Goal: Check status

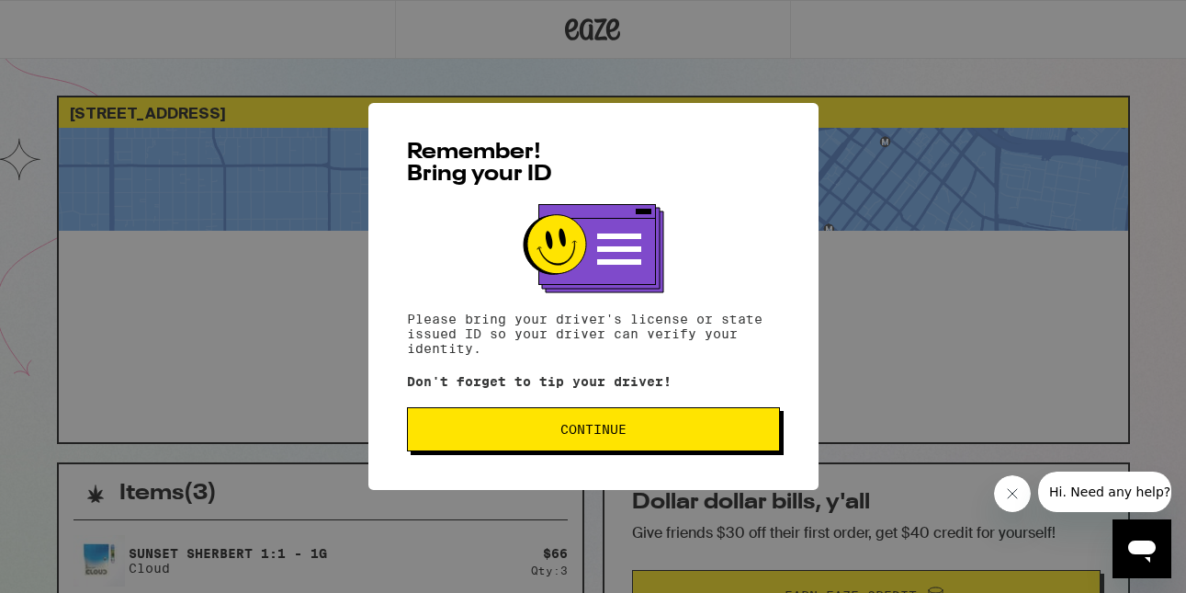
click at [571, 431] on span "Continue" at bounding box center [594, 429] width 66 height 13
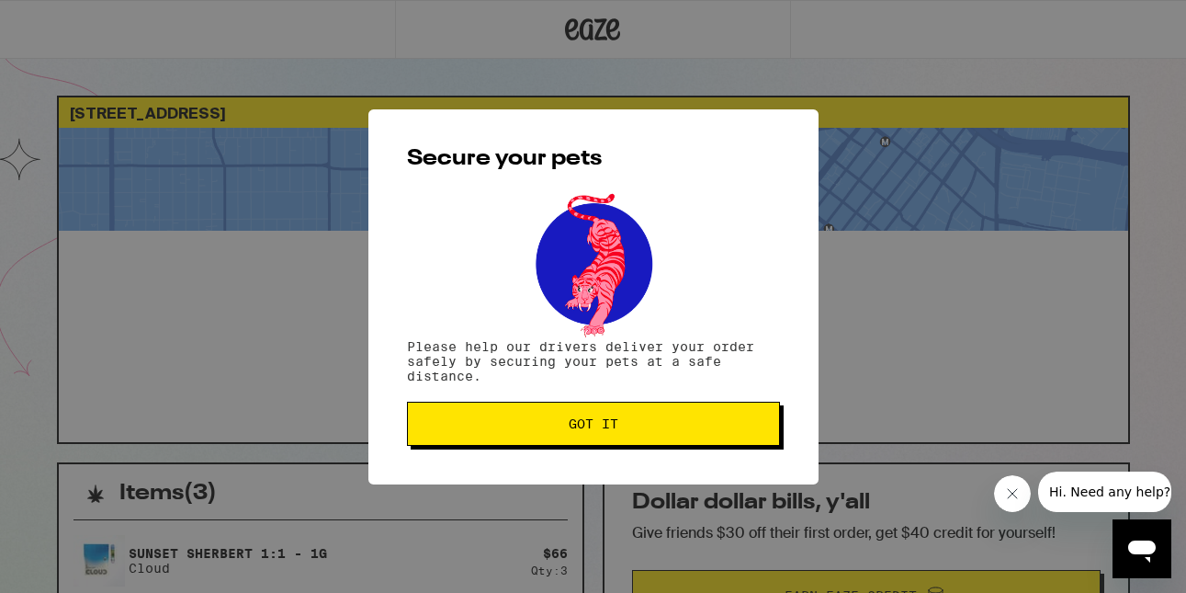
click at [620, 414] on button "Got it" at bounding box center [593, 424] width 373 height 44
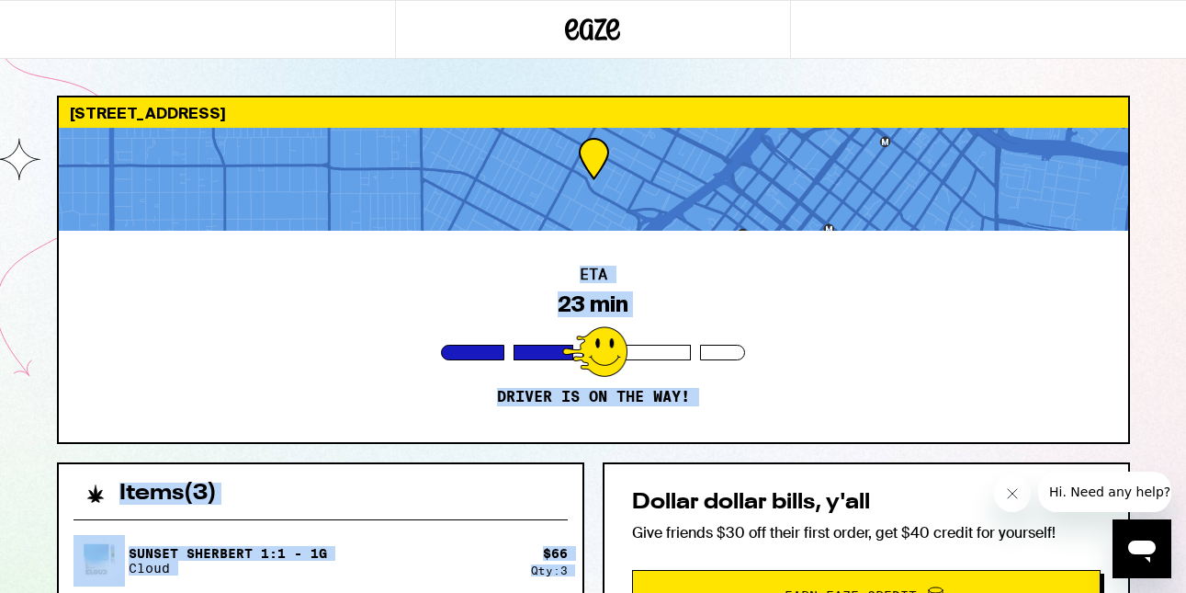
drag, startPoint x: 613, startPoint y: 254, endPoint x: 629, endPoint y: 446, distance: 192.7
click at [629, 446] on div "[STREET_ADDRESS] ETA 23 min Driver is on the way! Items ( 3 ) Sunset Sherbert 1…" at bounding box center [593, 549] width 1103 height 906
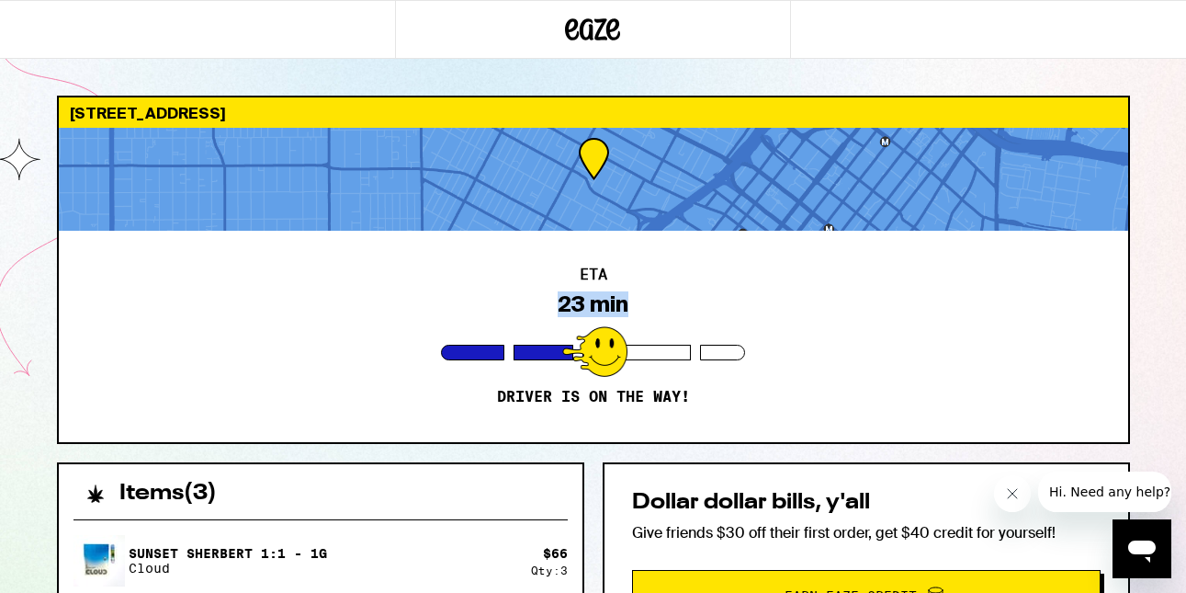
drag, startPoint x: 641, startPoint y: 275, endPoint x: 634, endPoint y: 359, distance: 84.8
click at [639, 359] on div "ETA 23 min Driver is on the way!" at bounding box center [594, 336] width 1070 height 211
